Goal: Transaction & Acquisition: Purchase product/service

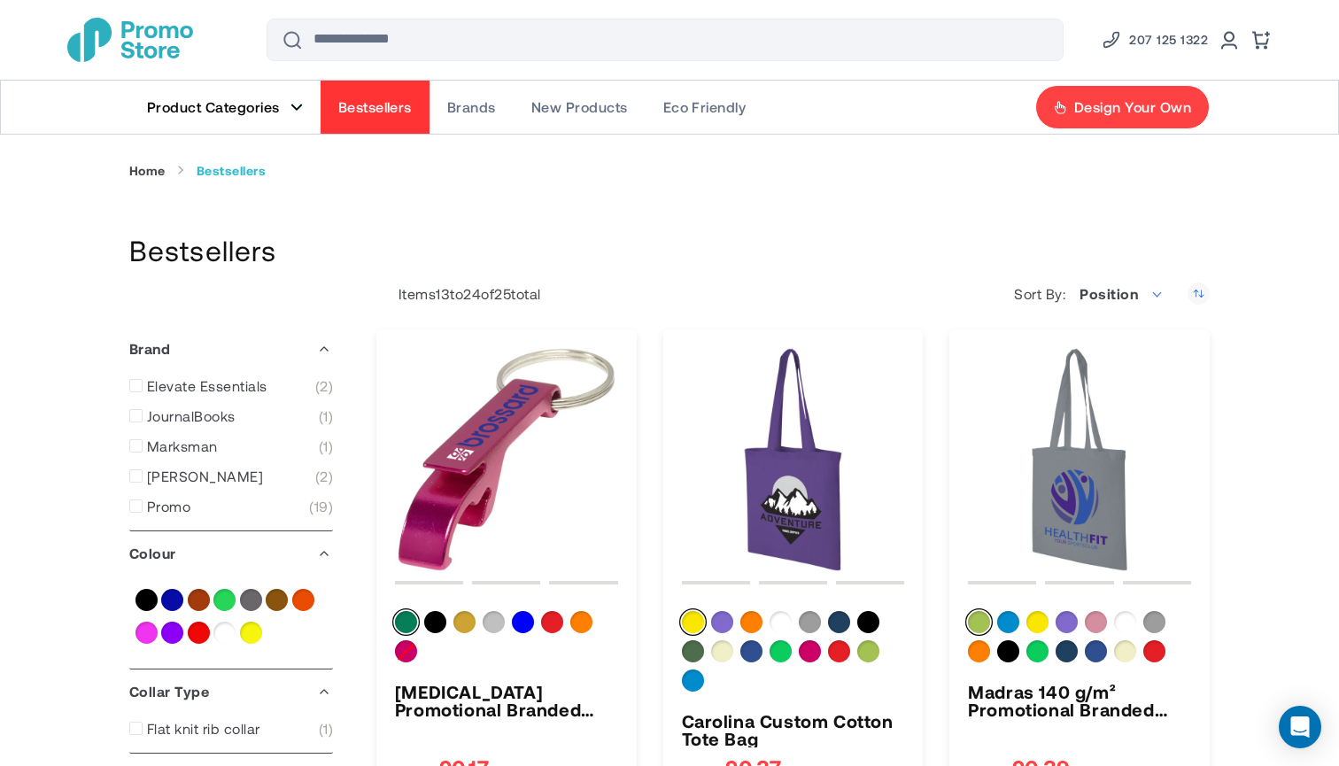
click at [287, 105] on link "Product Categories" at bounding box center [224, 107] width 191 height 53
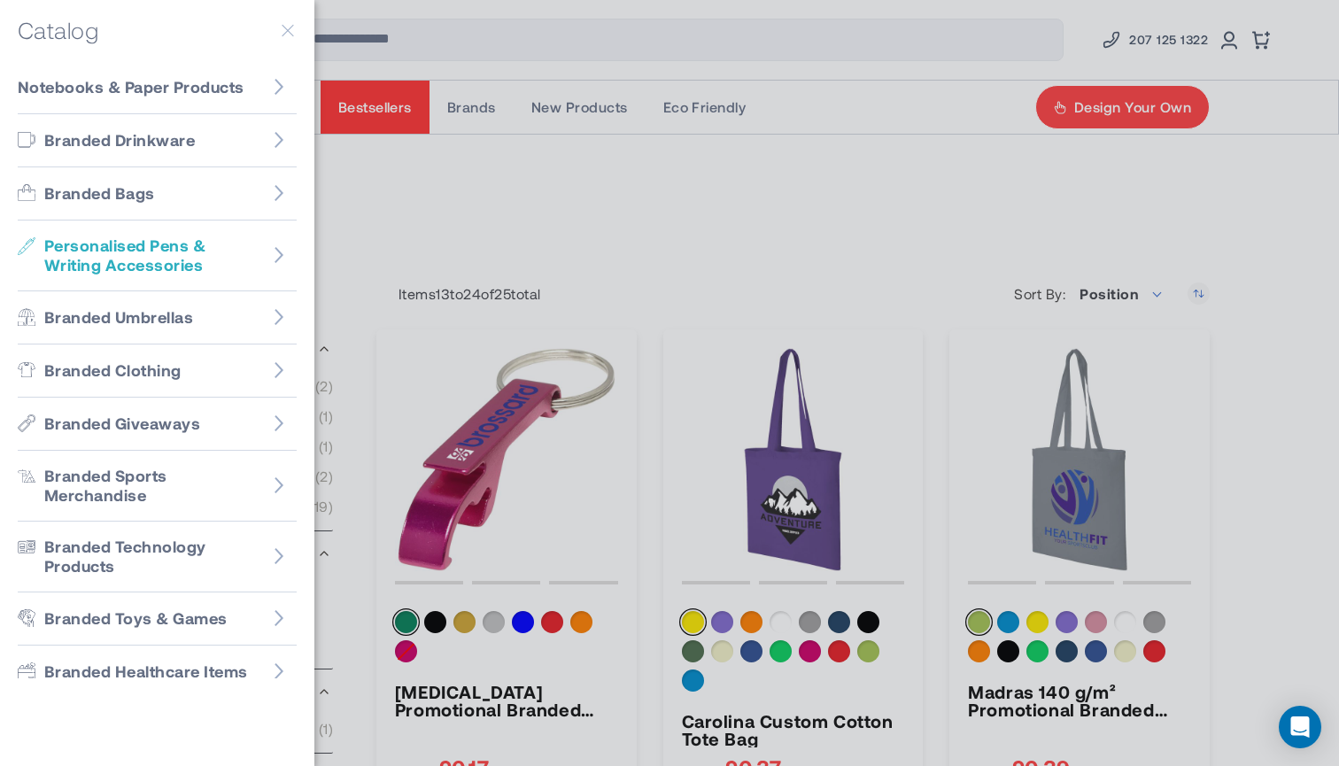
click at [217, 260] on span "Personalised Pens & Writing Accessories" at bounding box center [152, 256] width 217 height 40
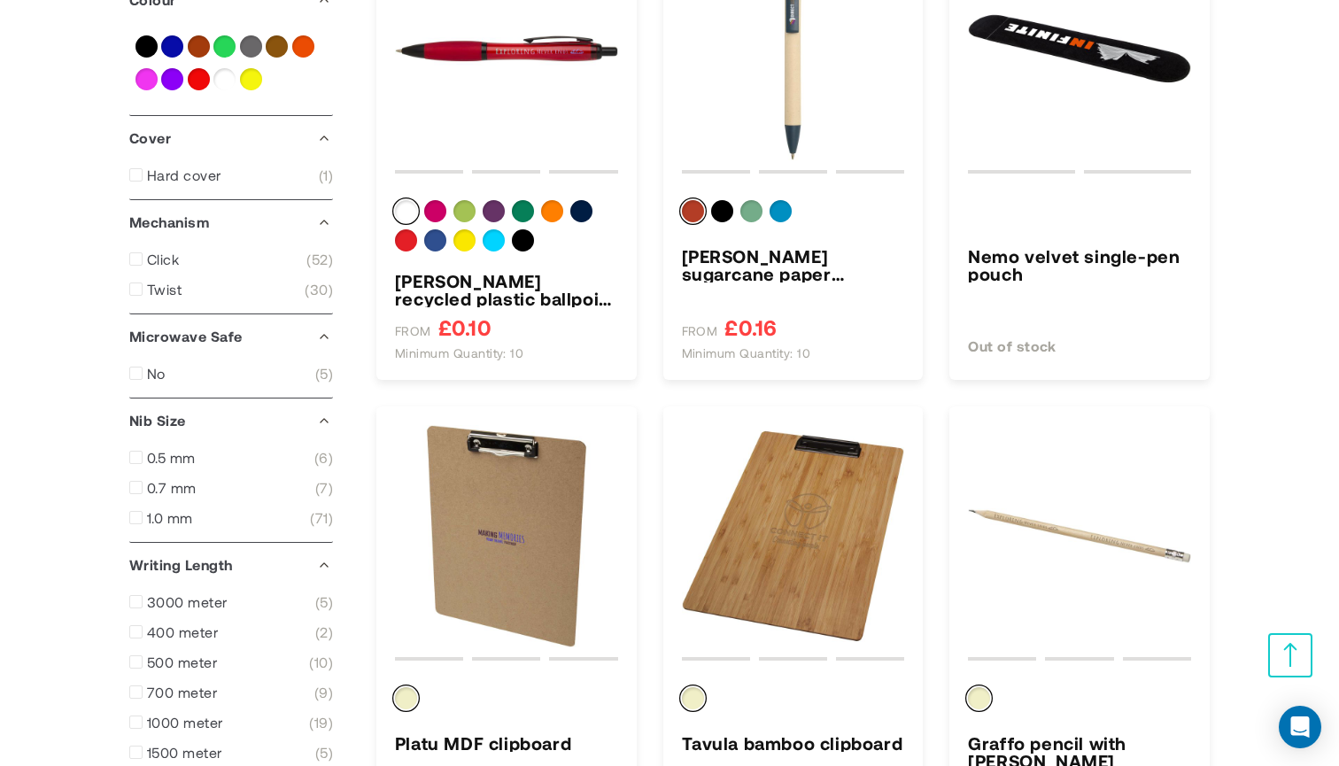
scroll to position [952, 0]
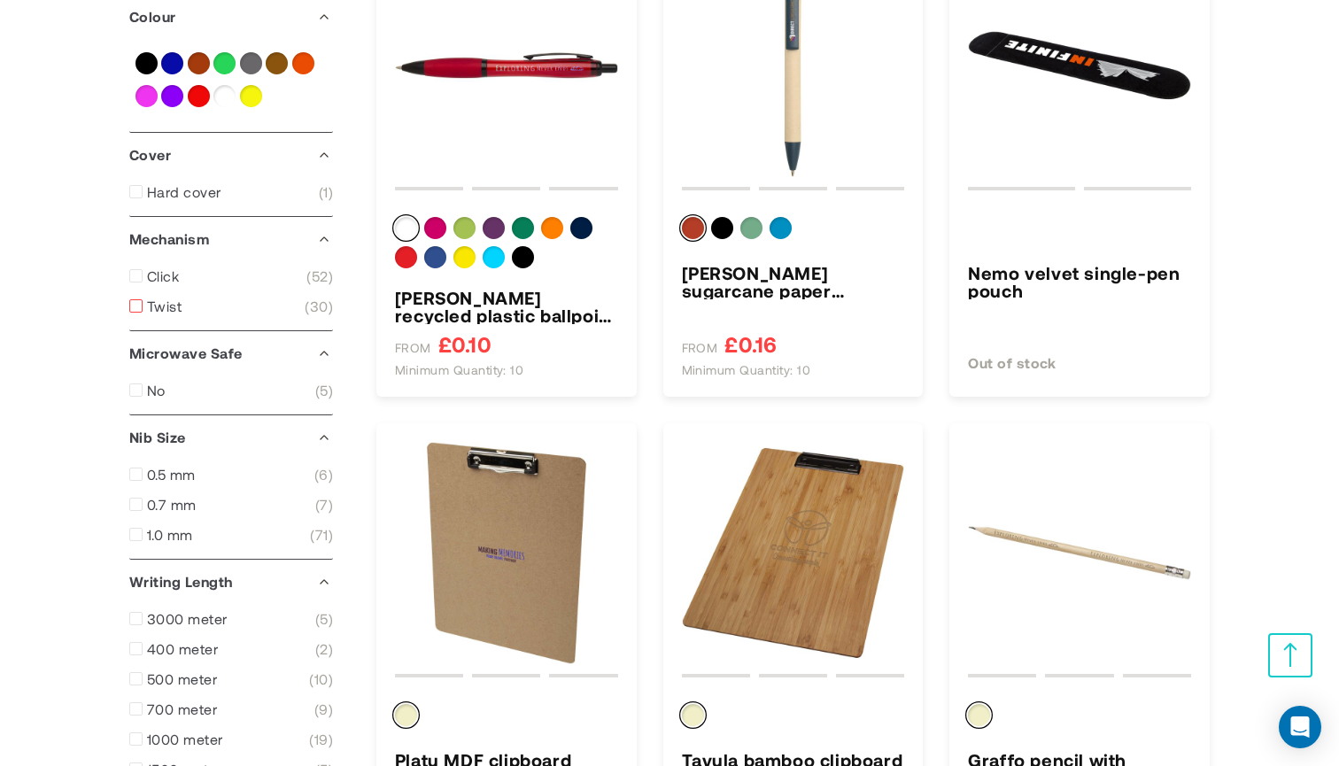
click at [135, 307] on span at bounding box center [140, 305] width 22 height 13
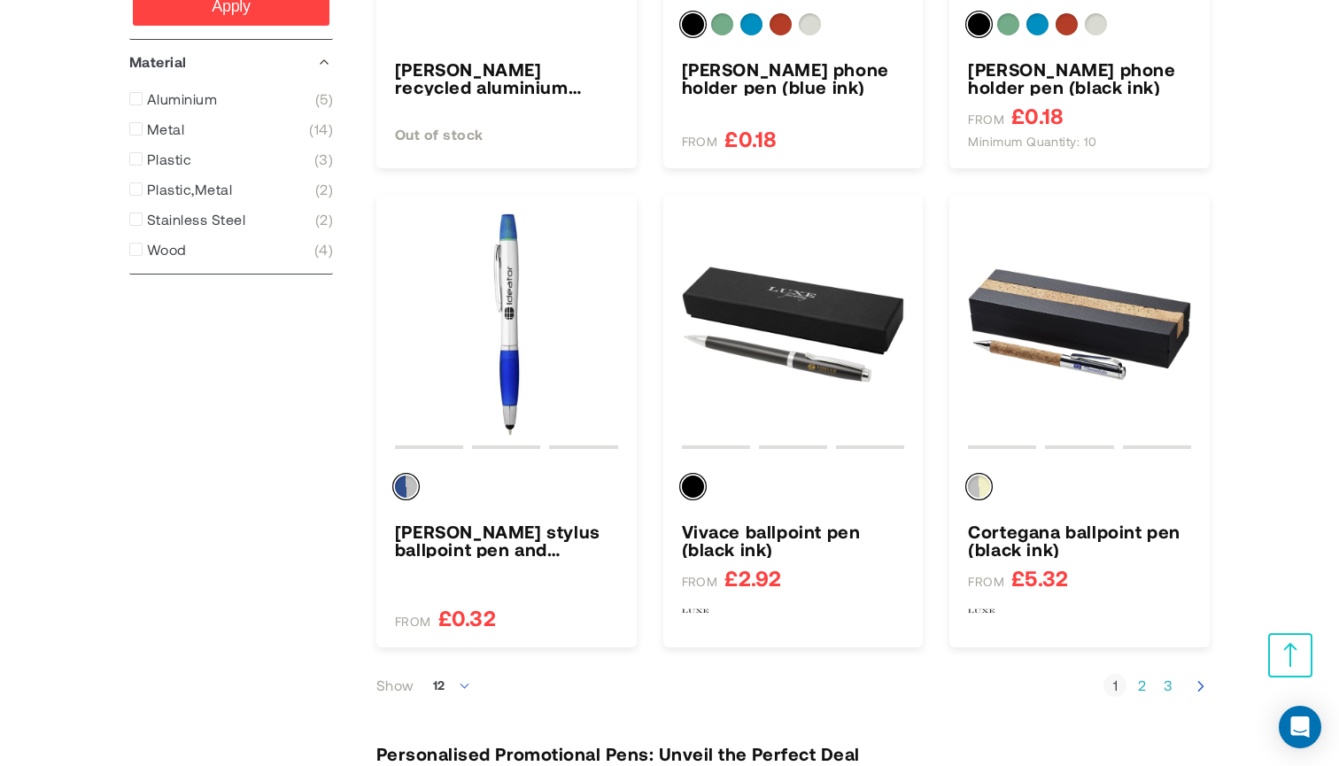
scroll to position [1616, 0]
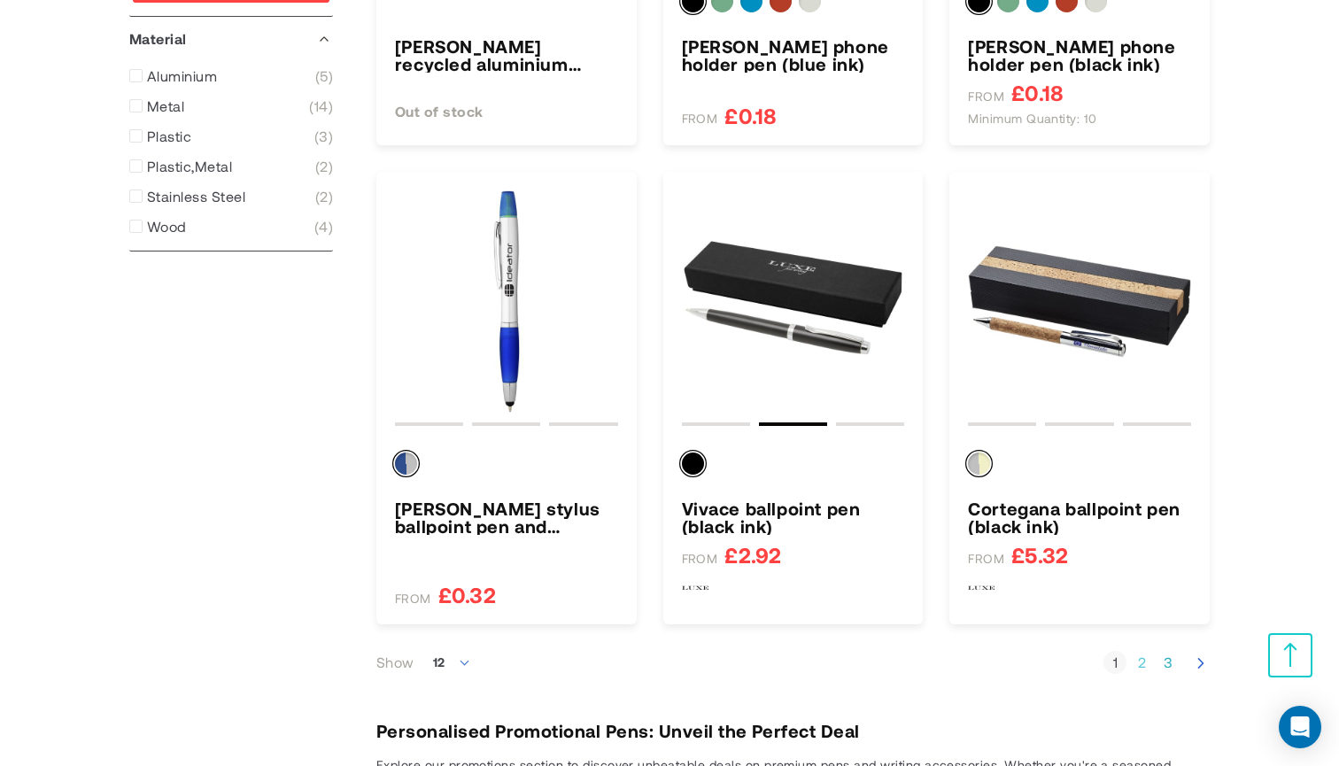
click at [1142, 663] on link "Page 2" at bounding box center [1141, 663] width 23 height 18
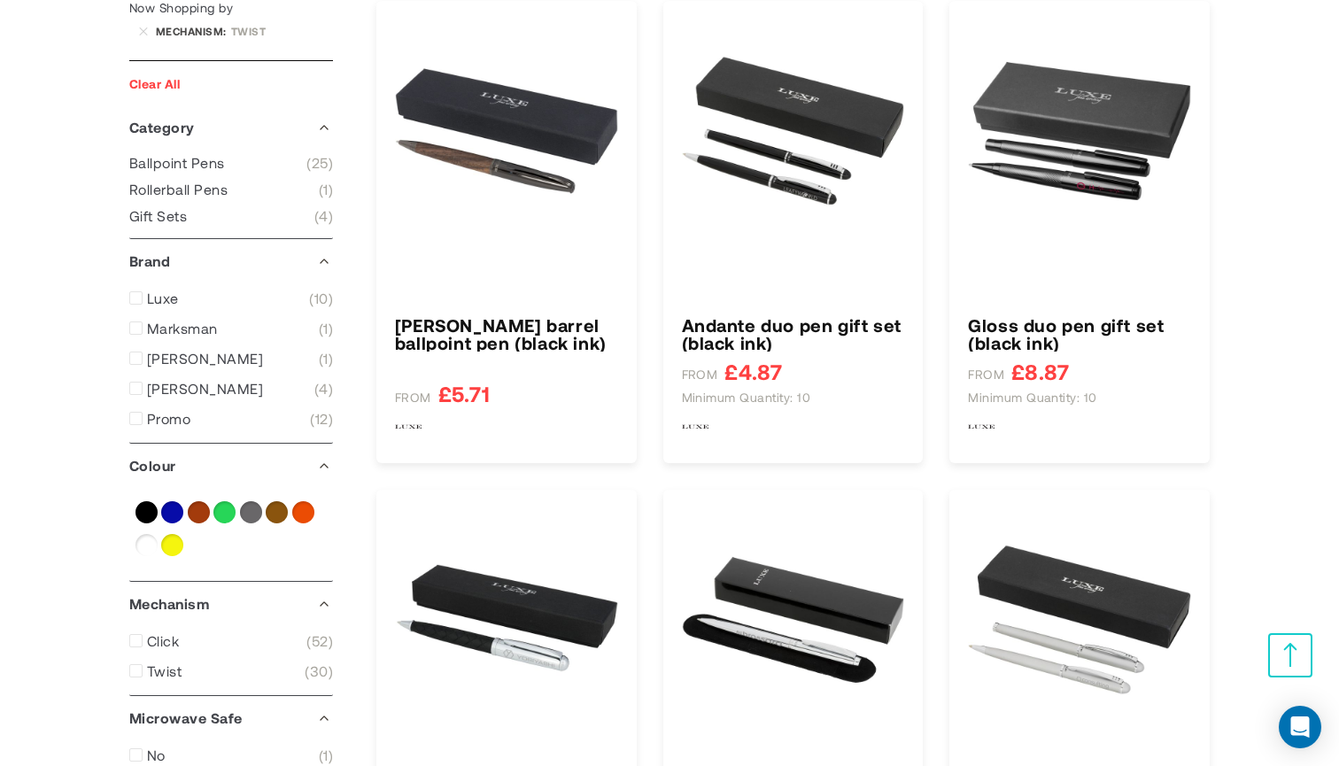
type input "****"
type input "*****"
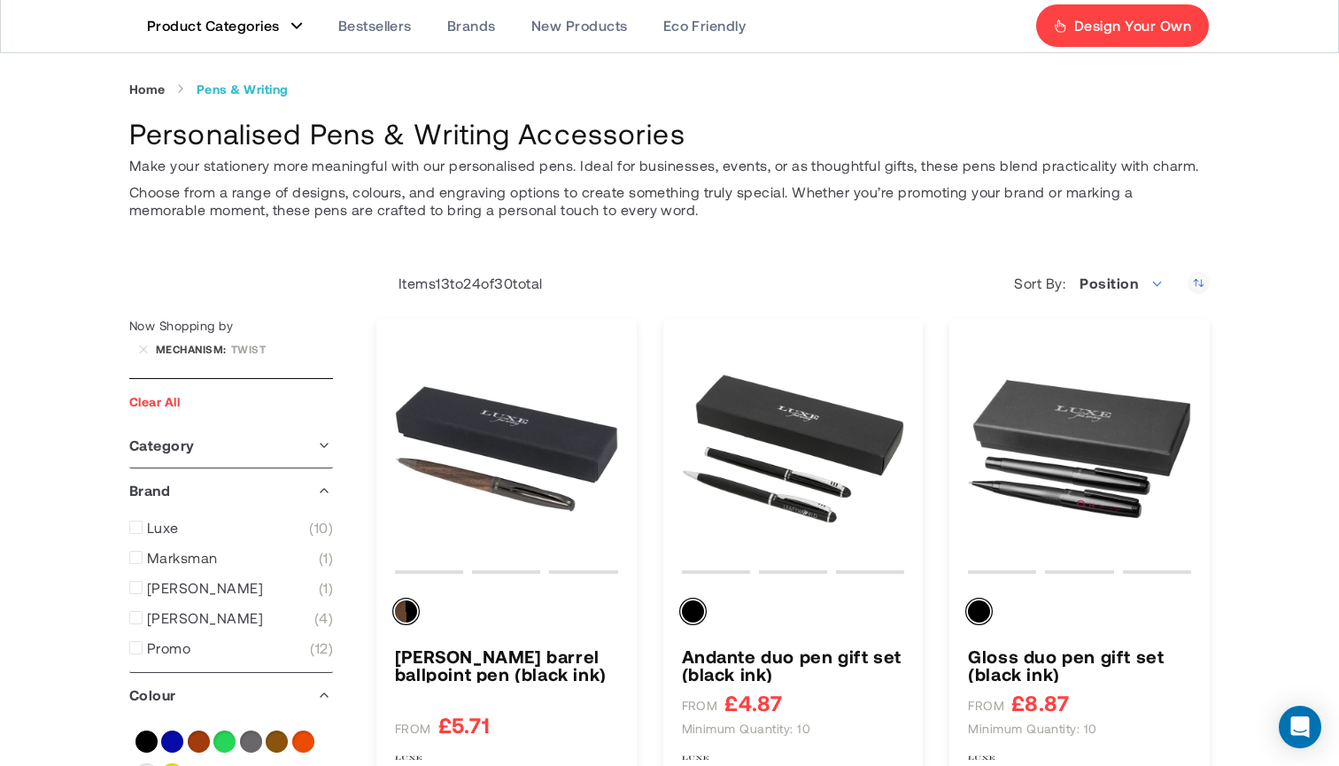
scroll to position [174, 0]
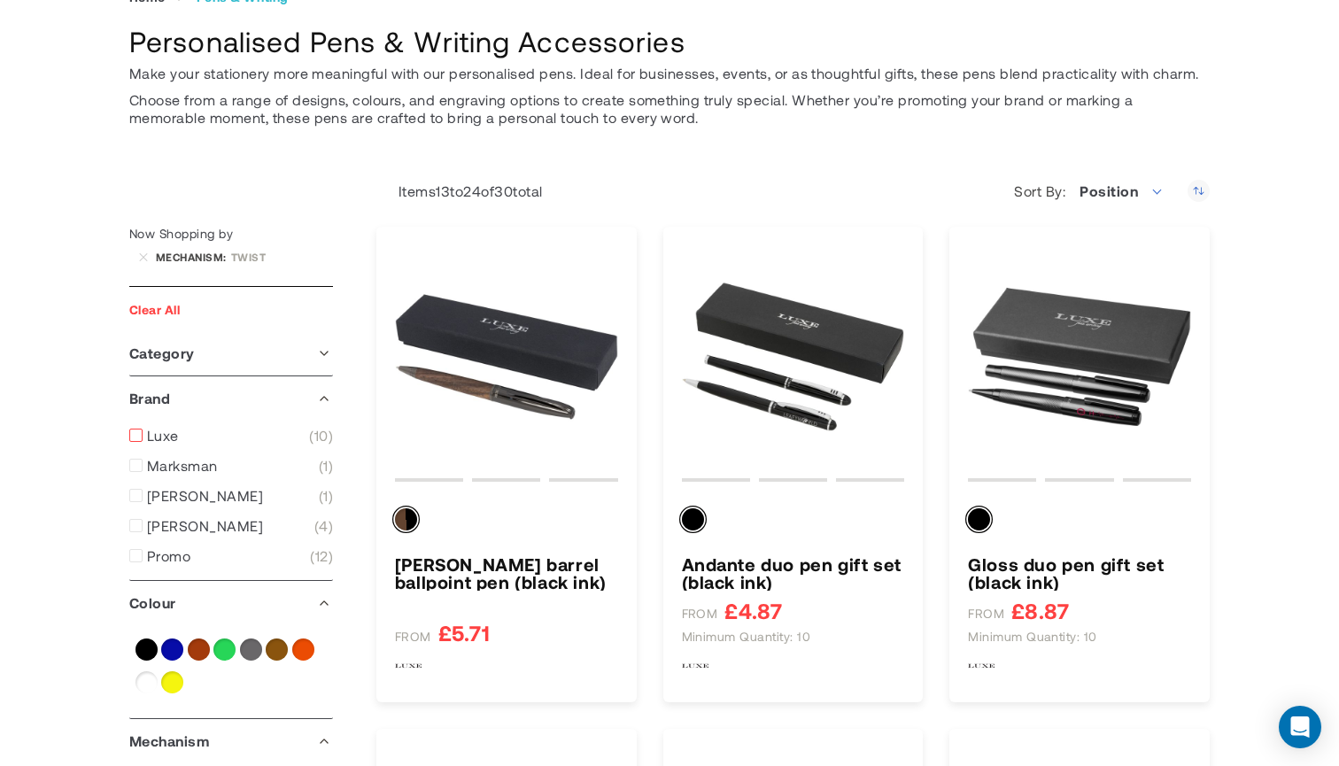
click at [151, 436] on span at bounding box center [140, 435] width 22 height 13
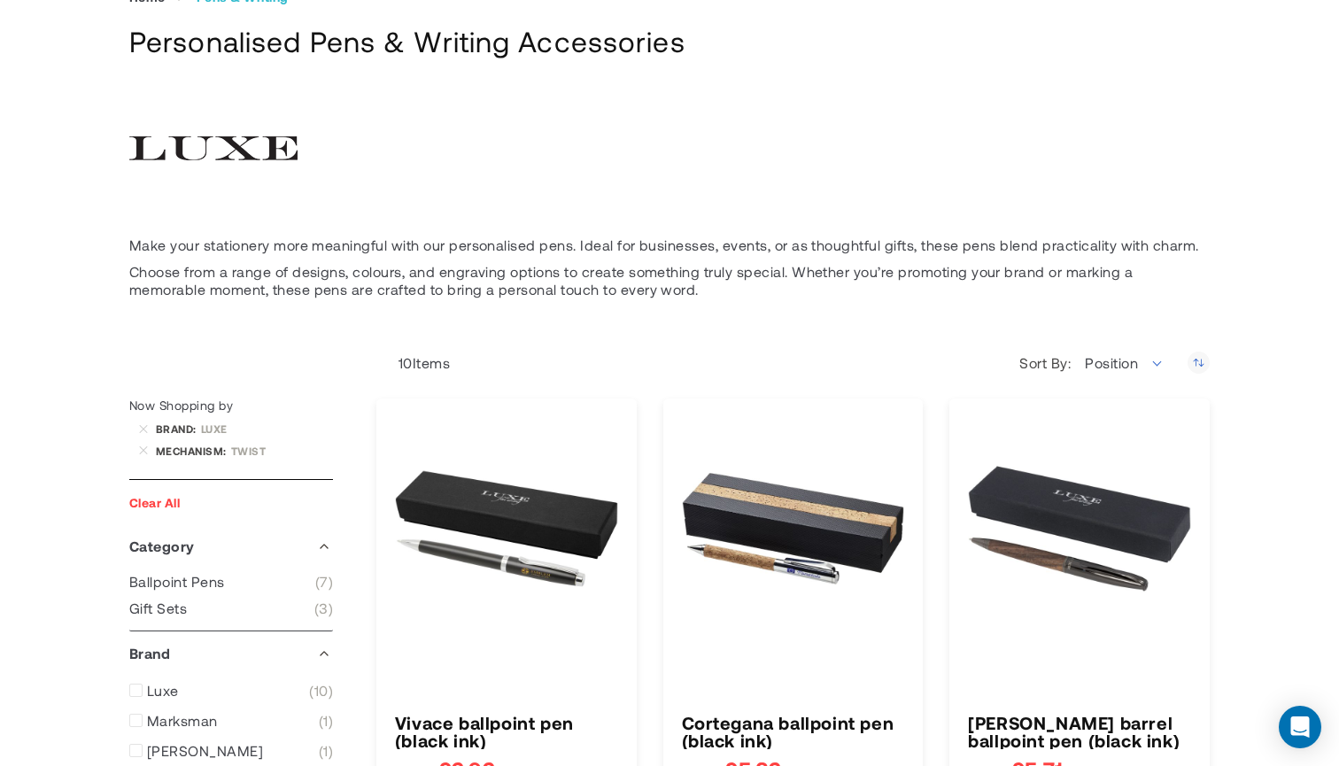
type input "****"
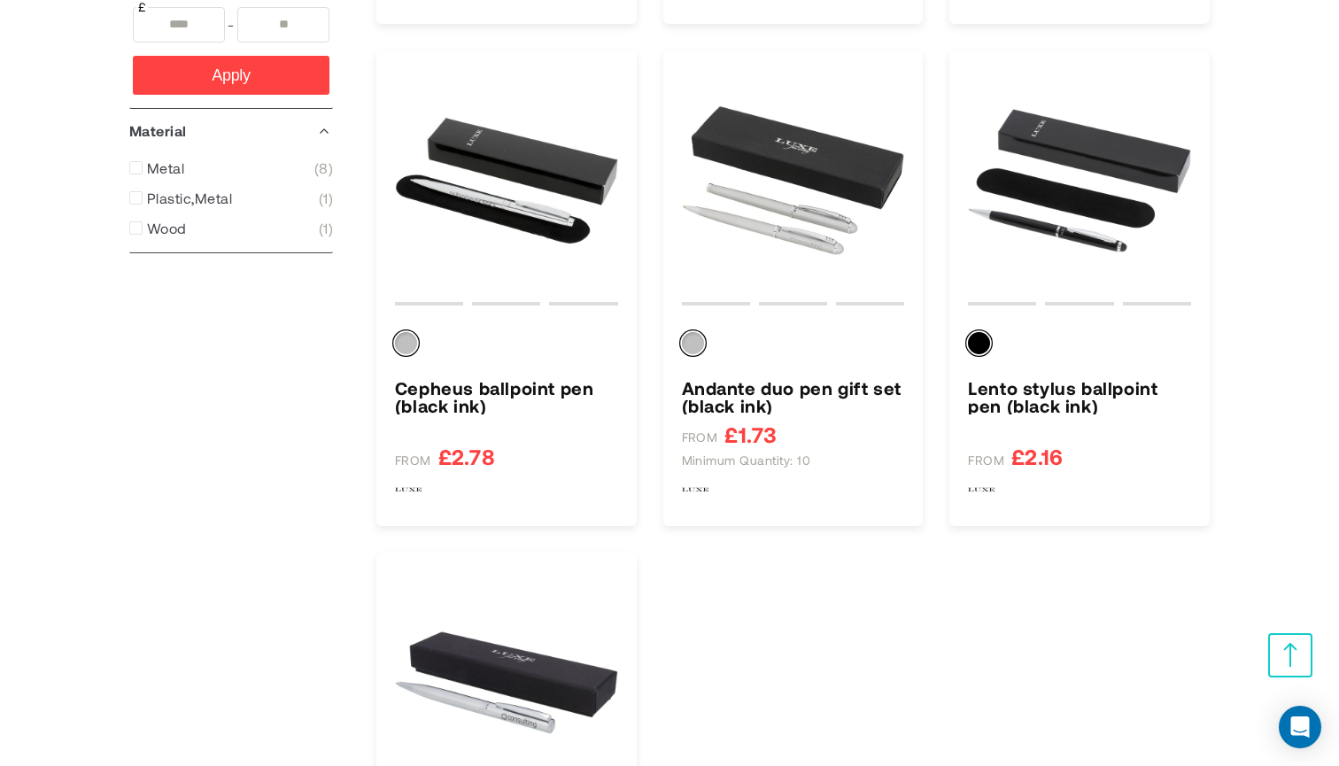
scroll to position [1516, 0]
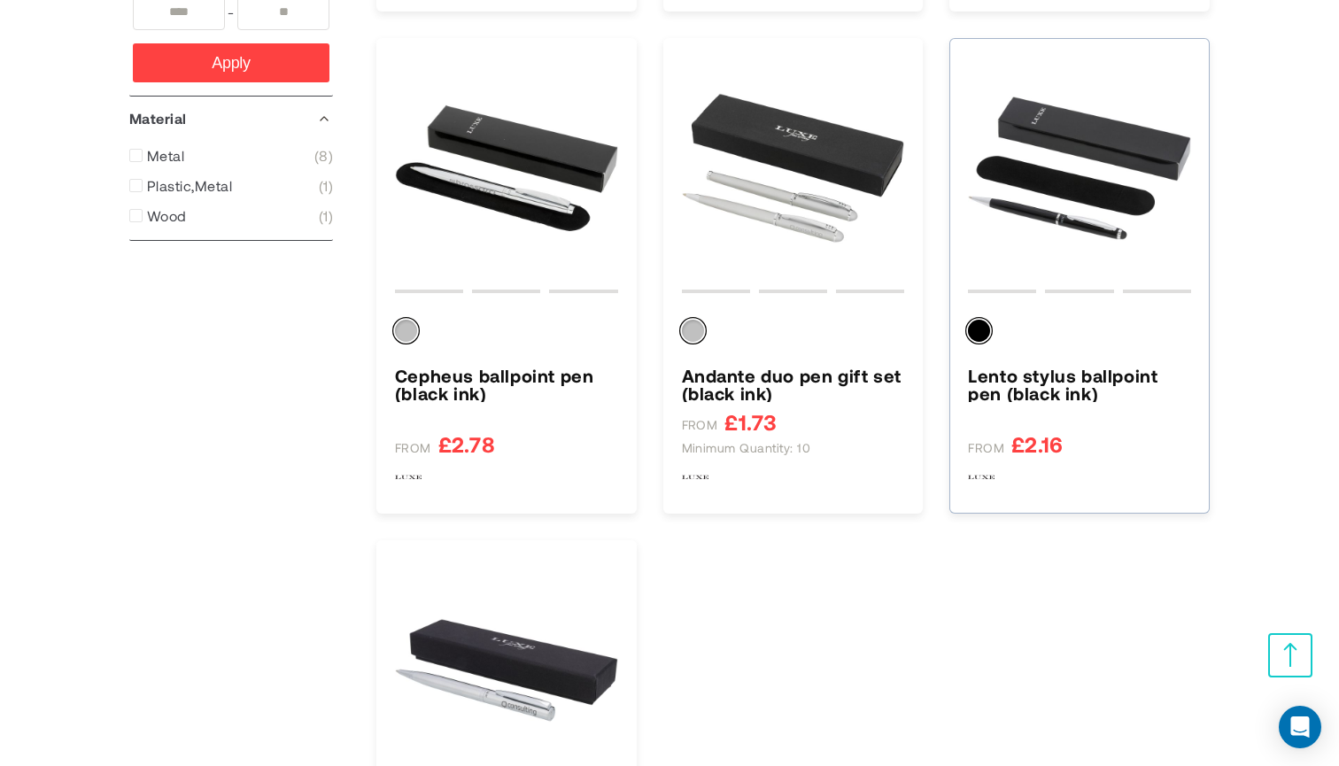
click at [1081, 378] on h3 "Lento stylus ballpoint pen (black ink)" at bounding box center [1079, 384] width 223 height 35
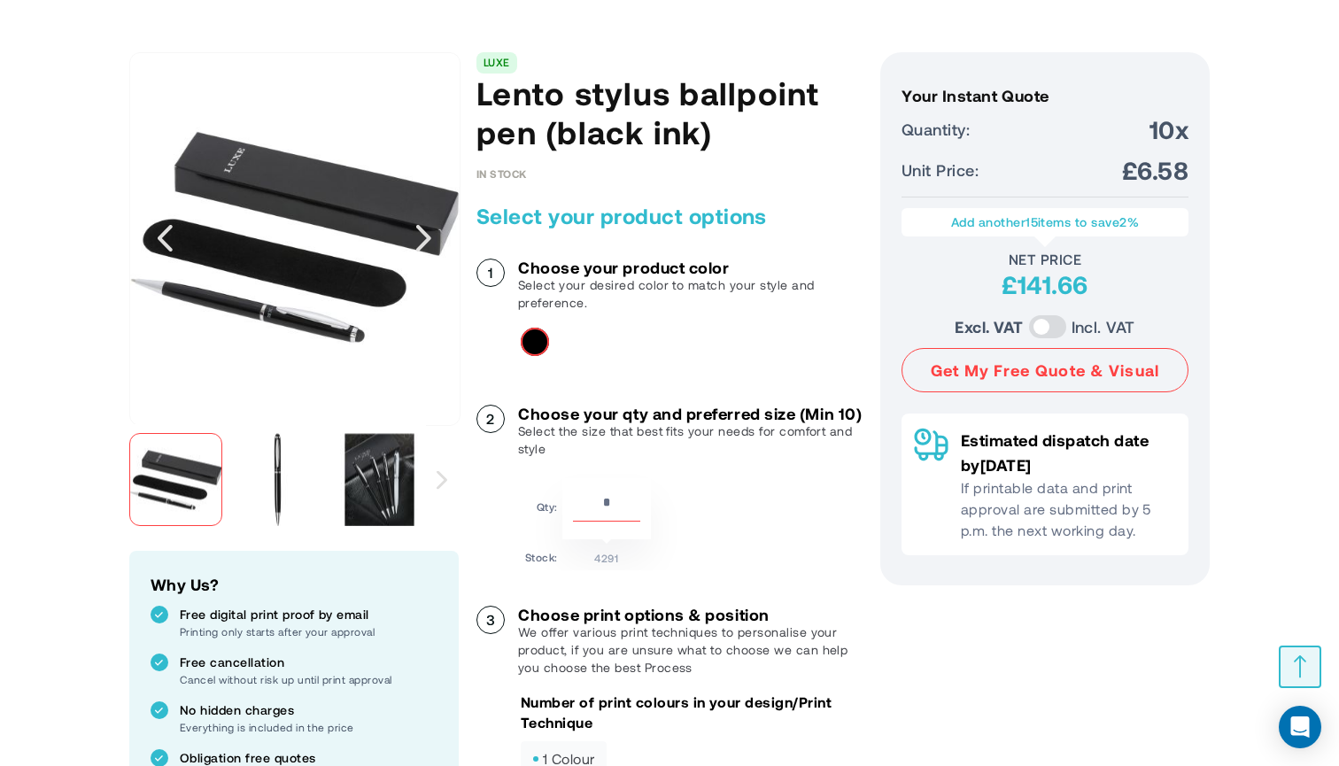
scroll to position [222, 0]
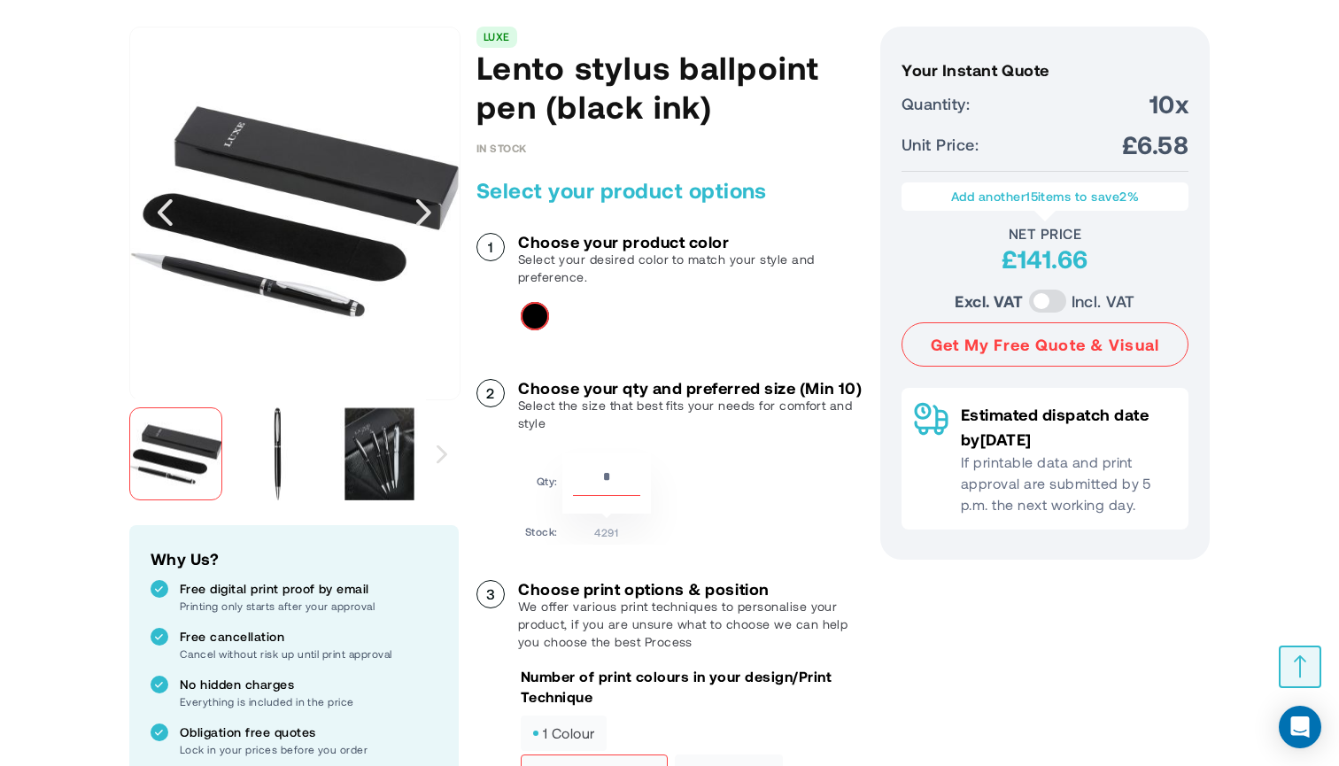
click at [357, 448] on img "Lento stylus ballpoint pen (black ink)" at bounding box center [379, 453] width 93 height 93
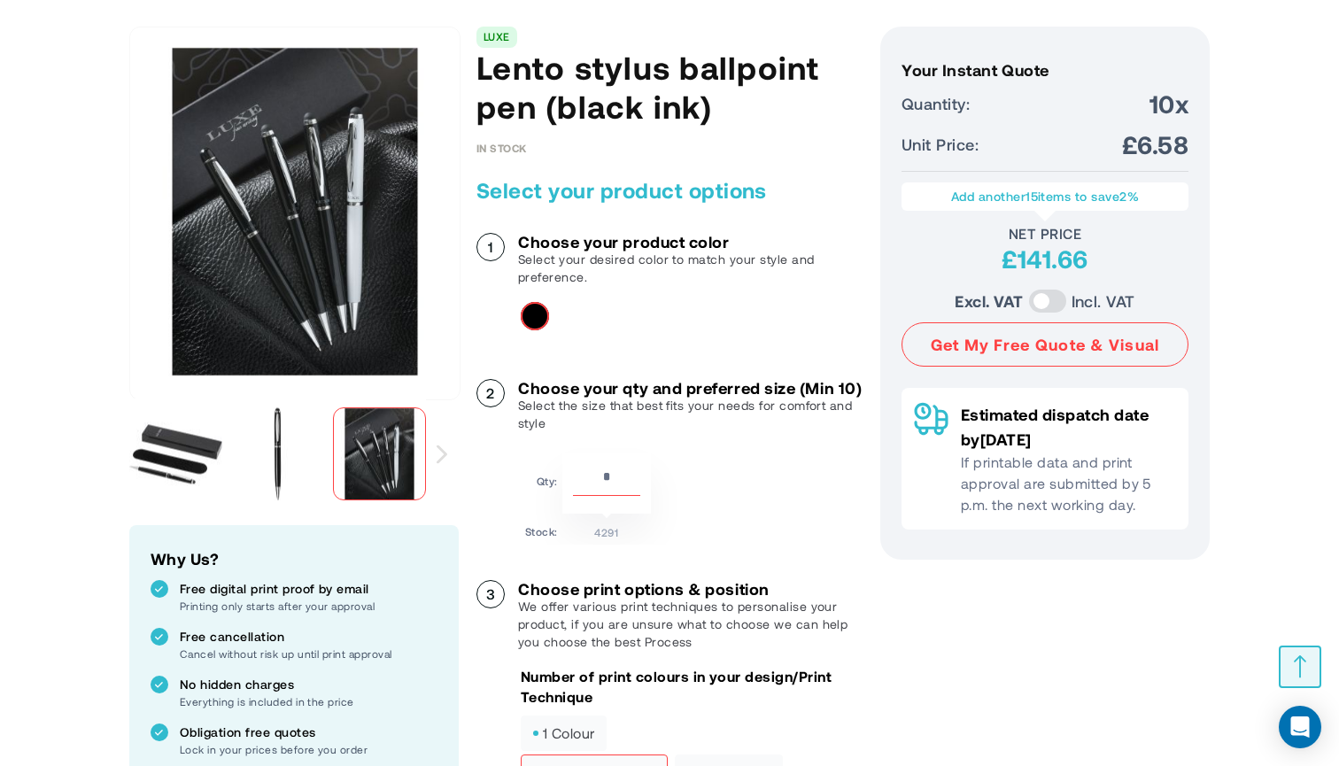
click at [619, 314] on div at bounding box center [687, 316] width 333 height 28
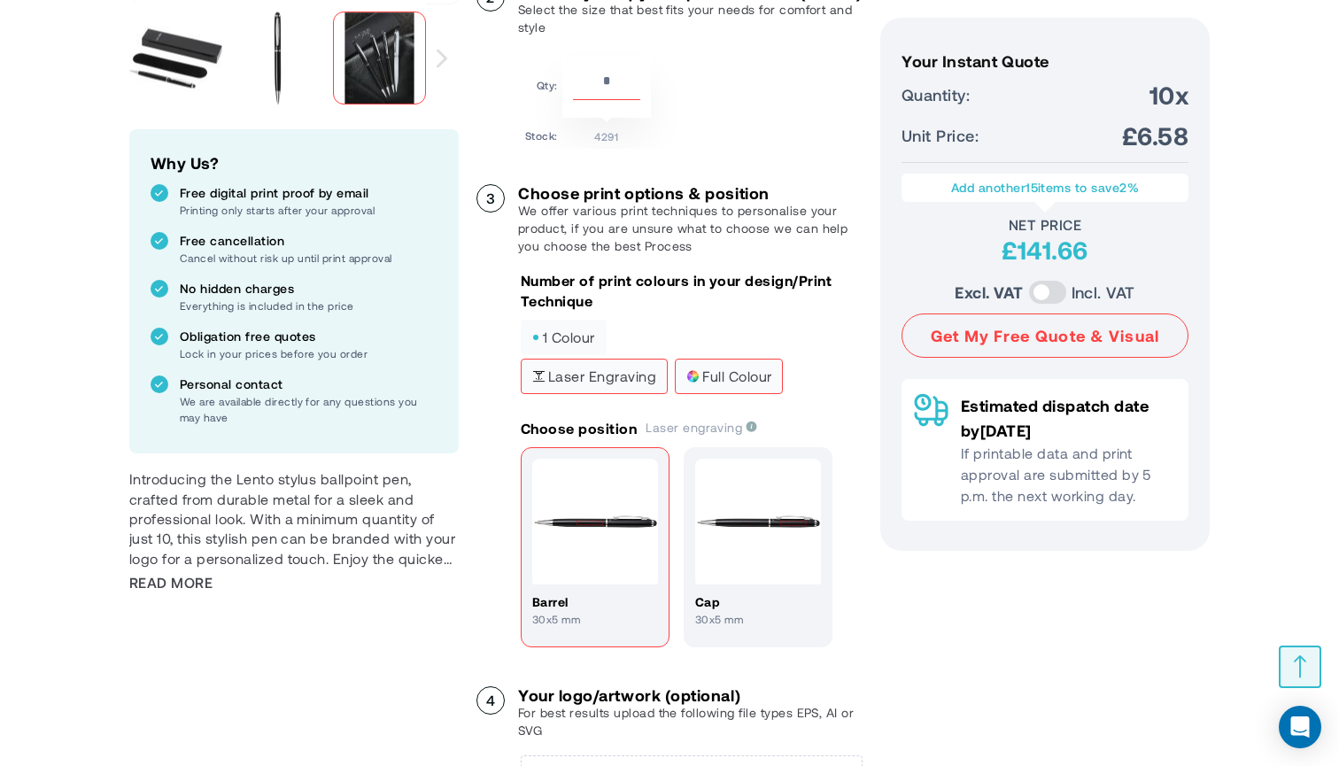
scroll to position [623, 0]
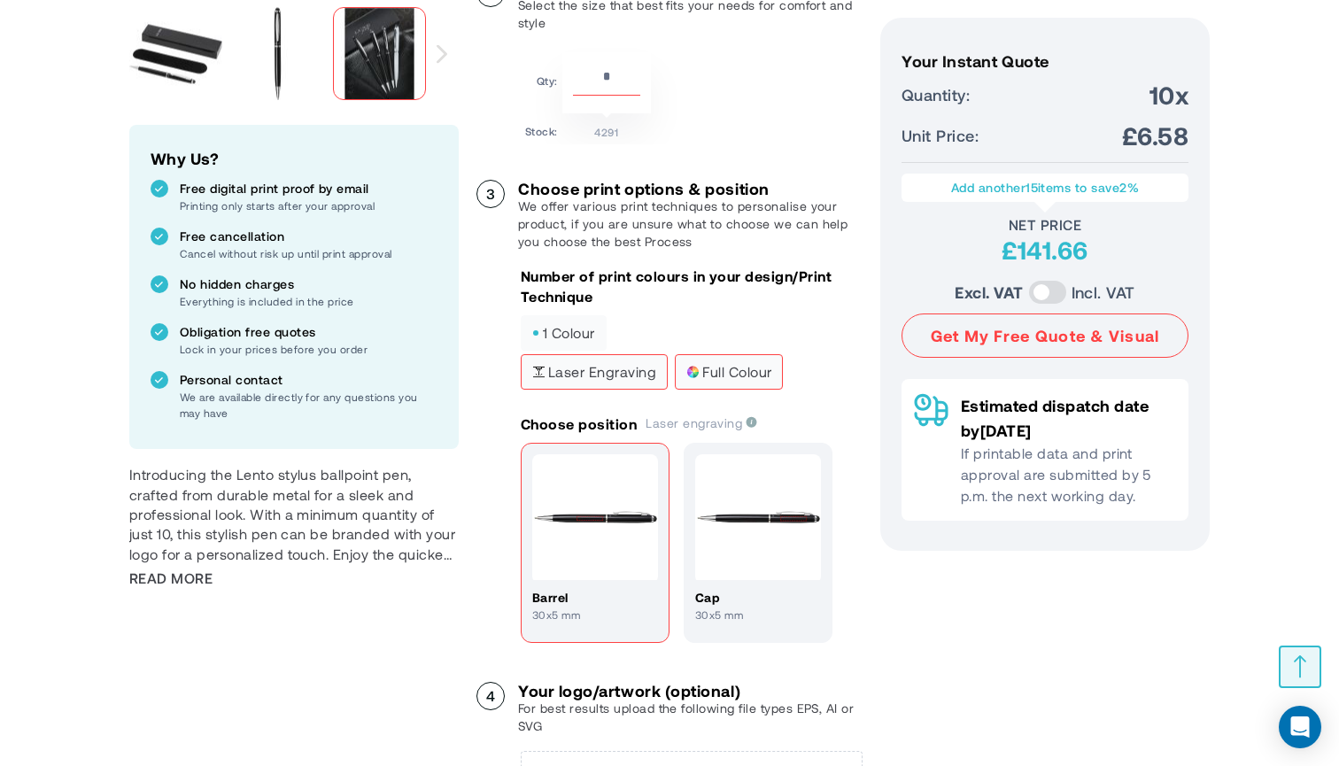
click at [751, 378] on span "full colour" at bounding box center [728, 372] width 85 height 12
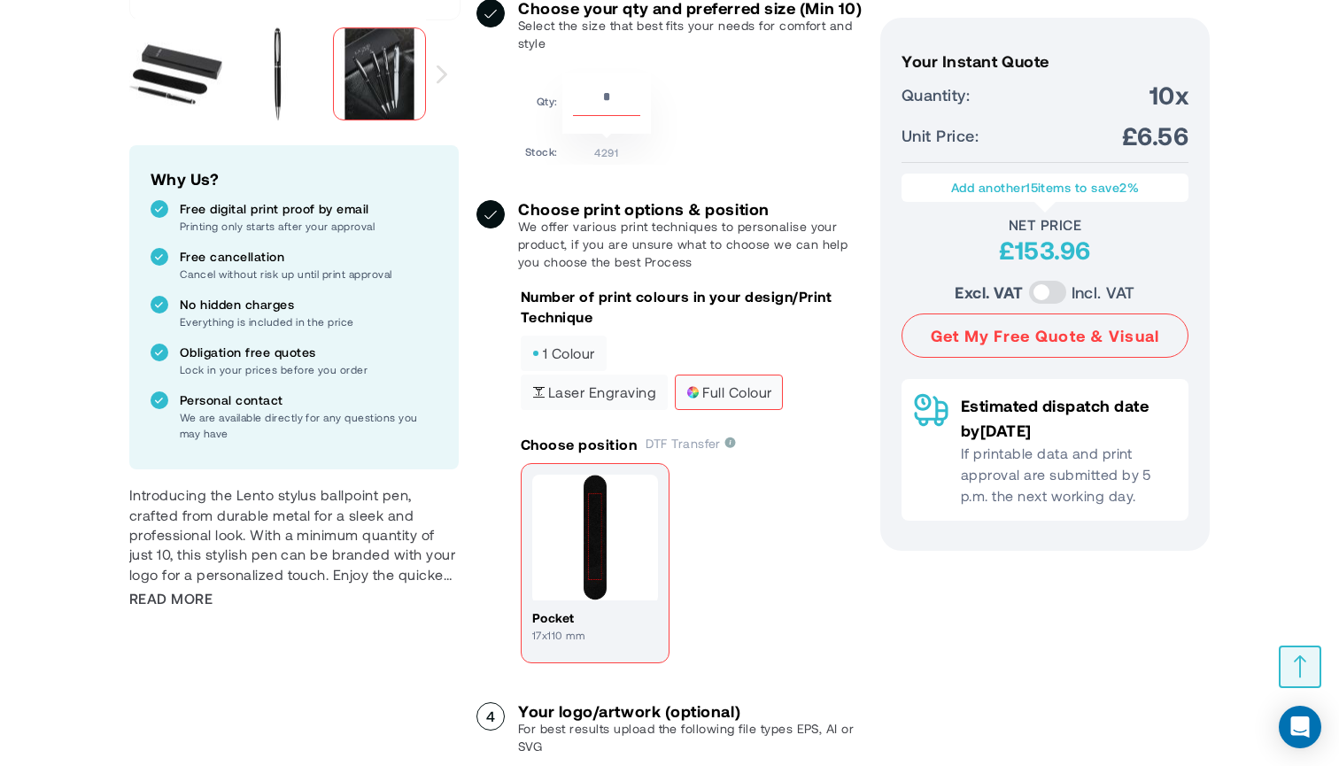
scroll to position [602, 0]
click at [631, 399] on span "Laser engraving" at bounding box center [594, 392] width 124 height 12
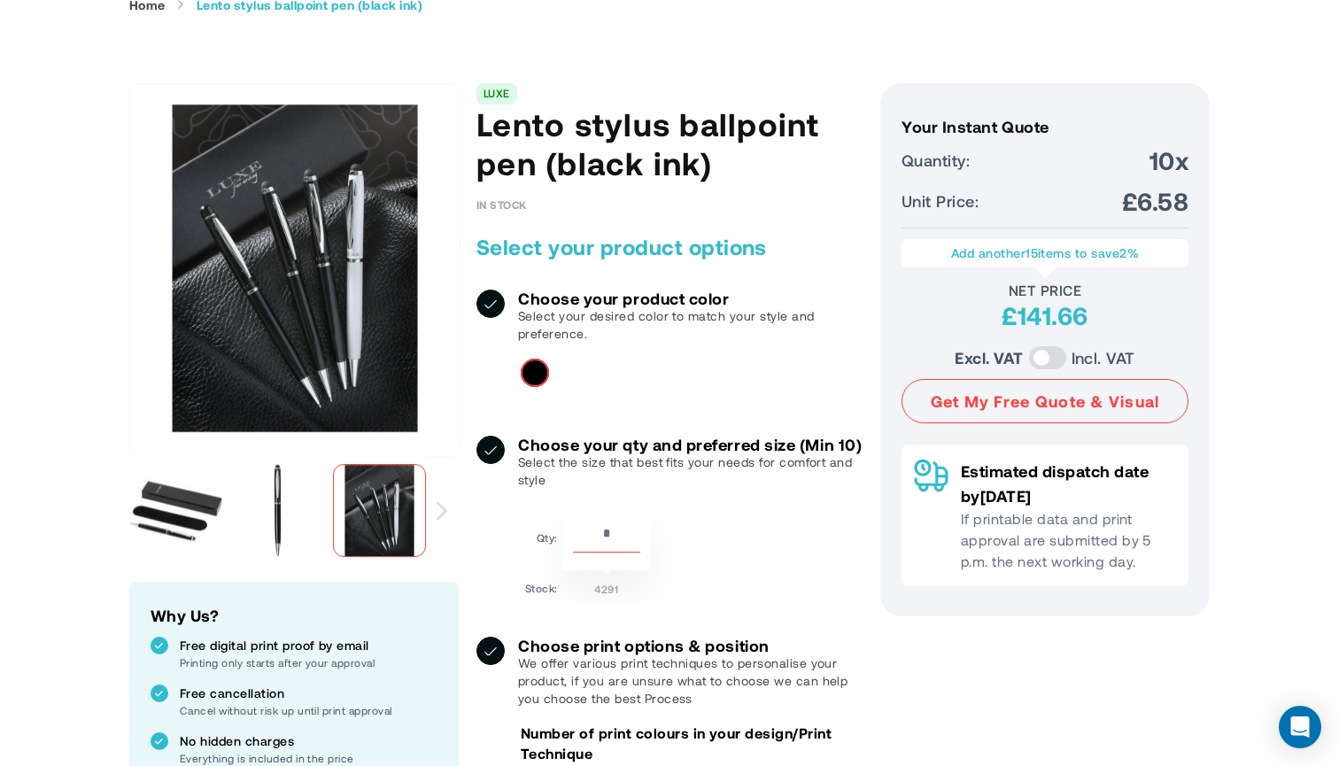
scroll to position [164, 0]
